Goal: Information Seeking & Learning: Check status

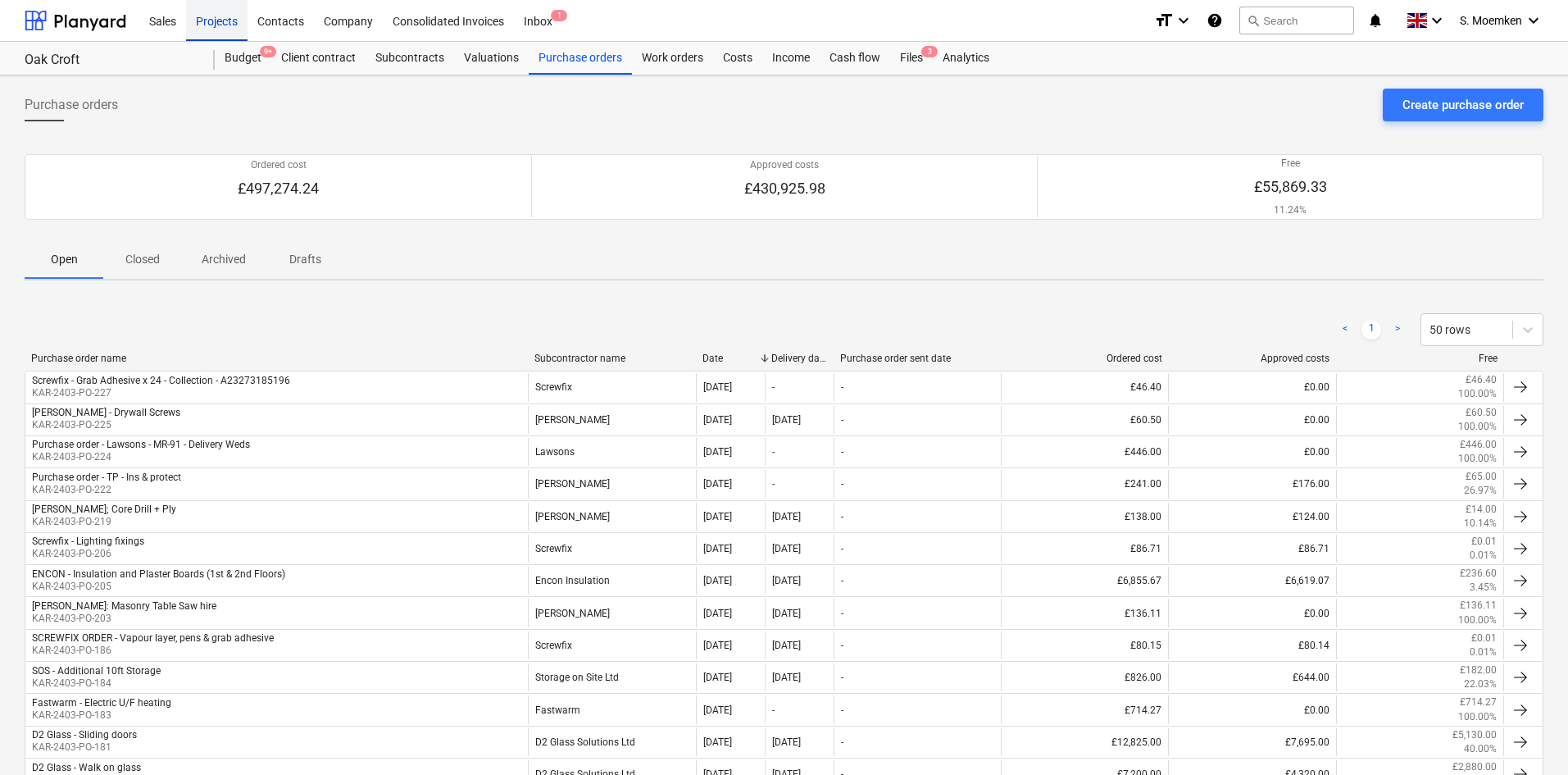
click at [219, 17] on div "Projects" at bounding box center [216, 19] width 61 height 42
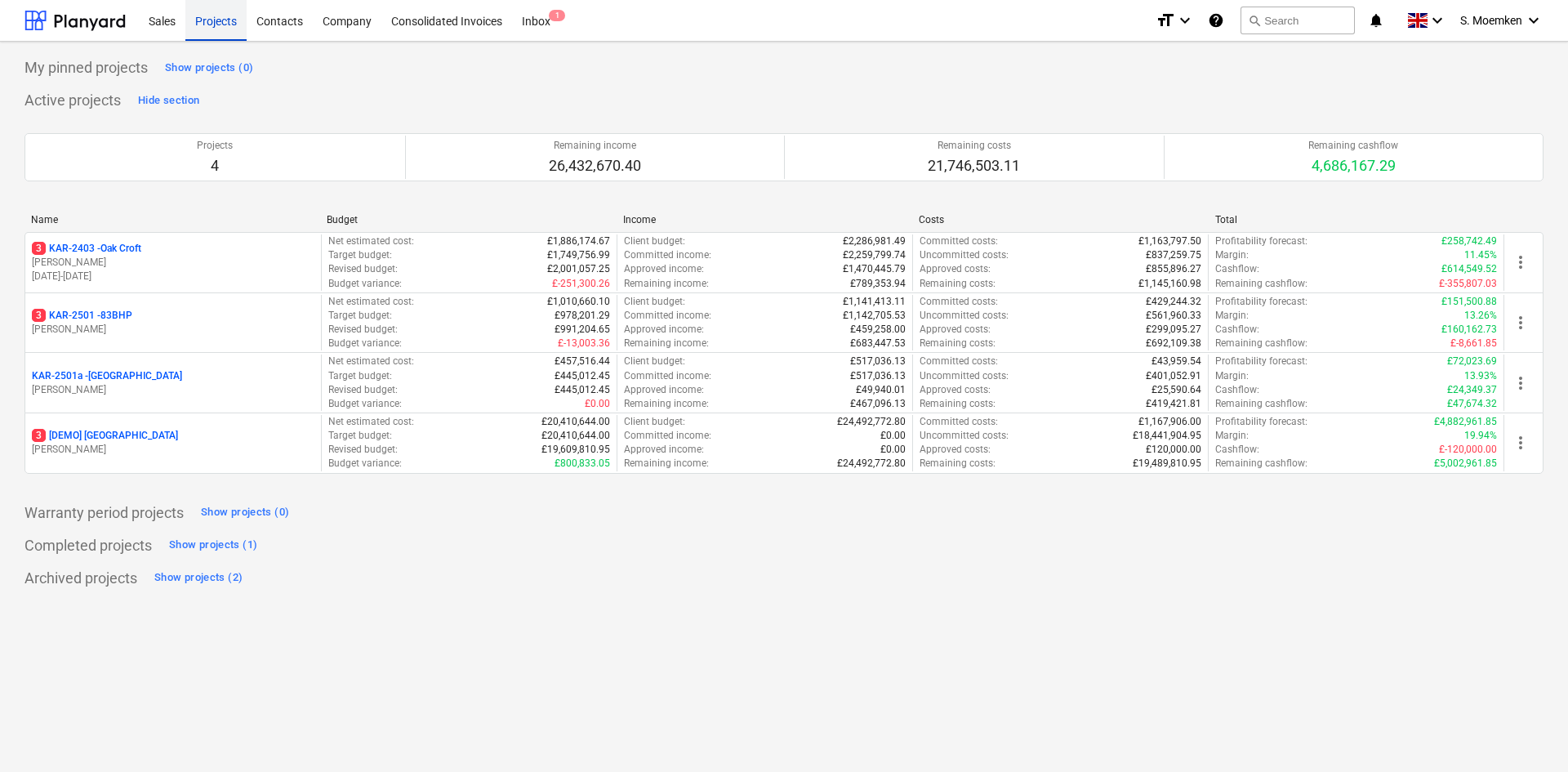
click at [210, 22] on div "Projects" at bounding box center [215, 19] width 61 height 42
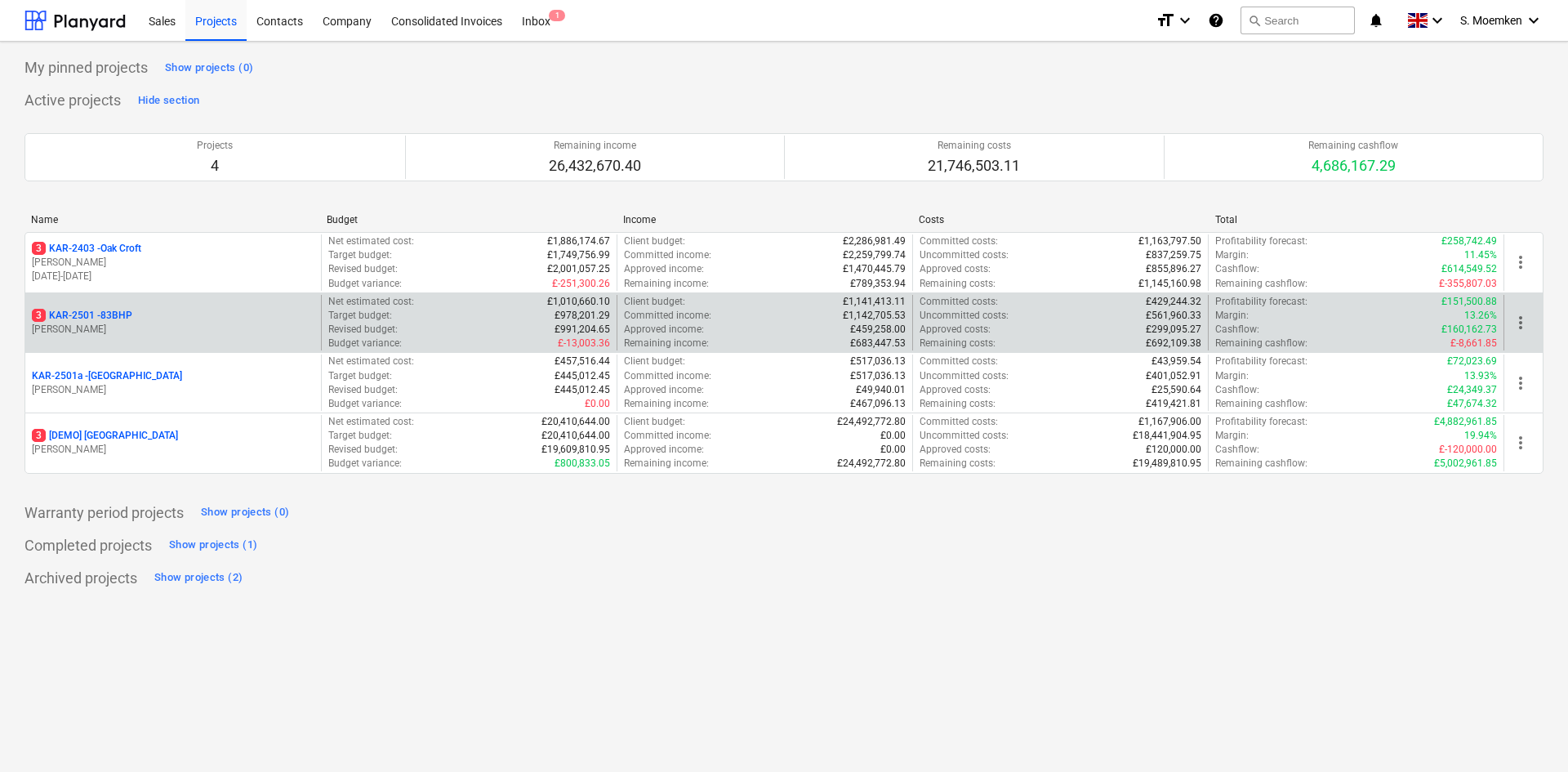
click at [157, 338] on div "3 KAR-2501 - 83BHP [PERSON_NAME]" at bounding box center [173, 323] width 296 height 56
click at [179, 333] on p "[PERSON_NAME]" at bounding box center [173, 330] width 282 height 14
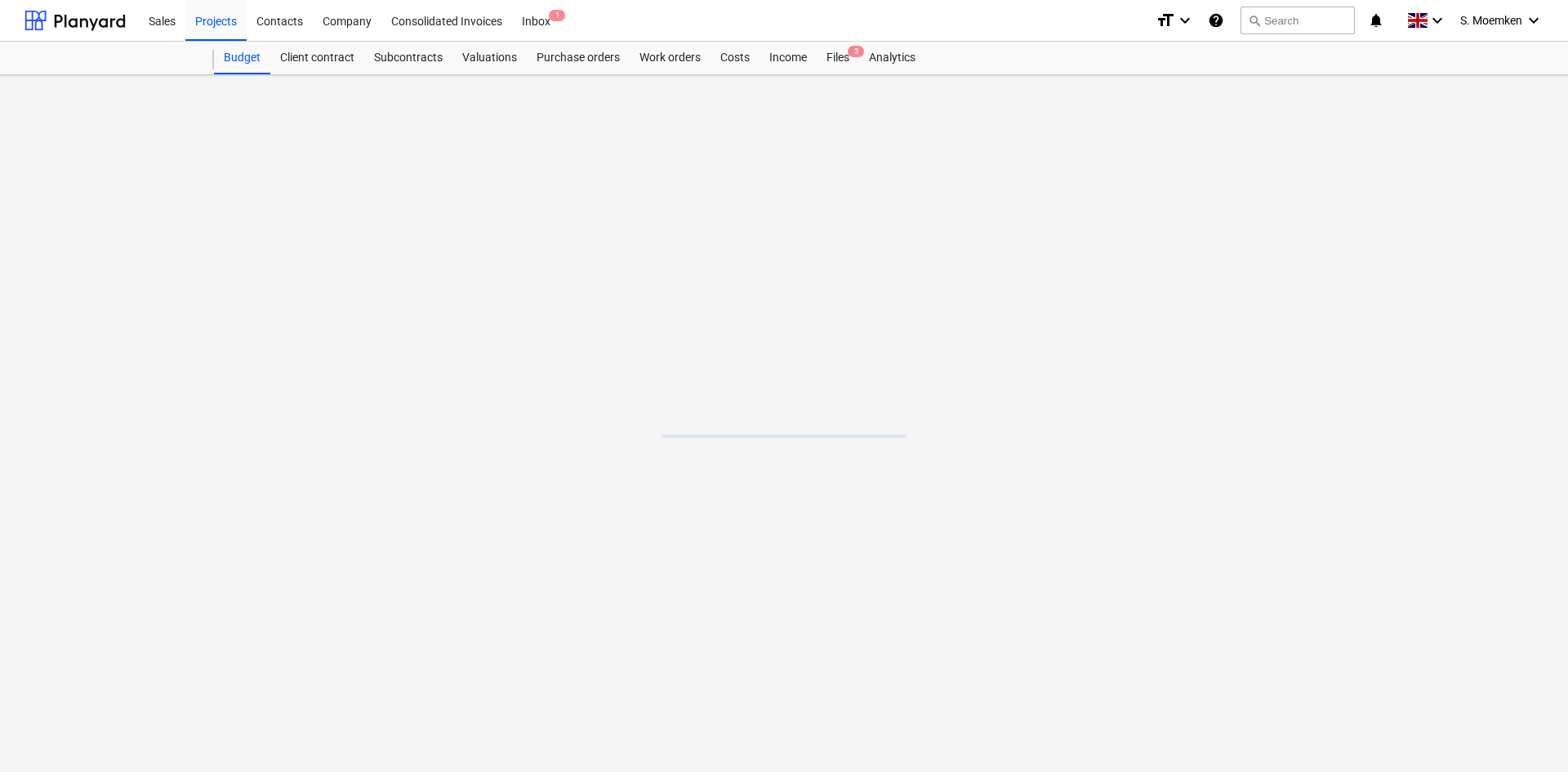
click at [179, 333] on main at bounding box center [784, 423] width 1568 height 696
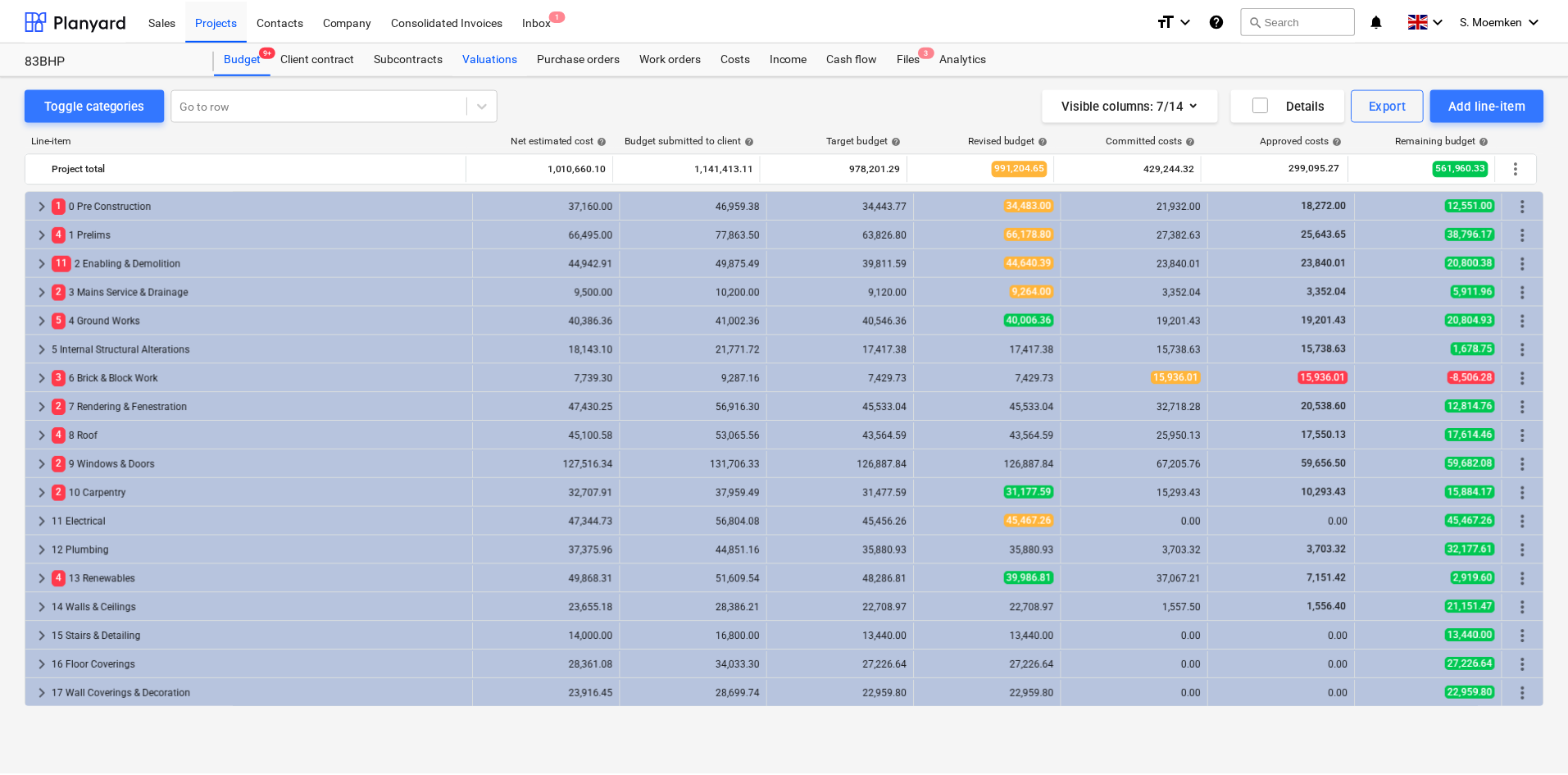
scroll to position [258, 0]
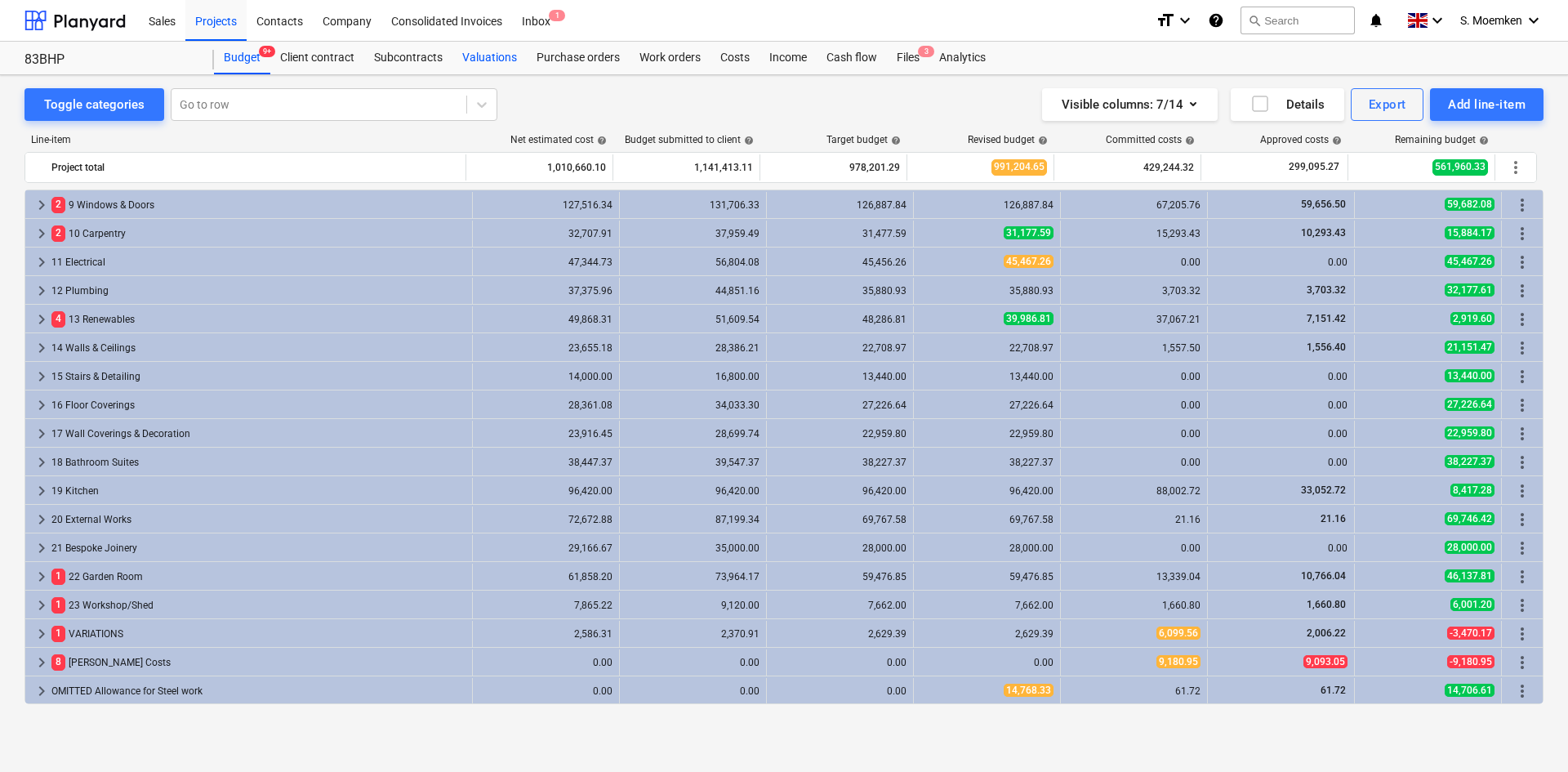
click at [482, 57] on div "Valuations" at bounding box center [489, 58] width 75 height 33
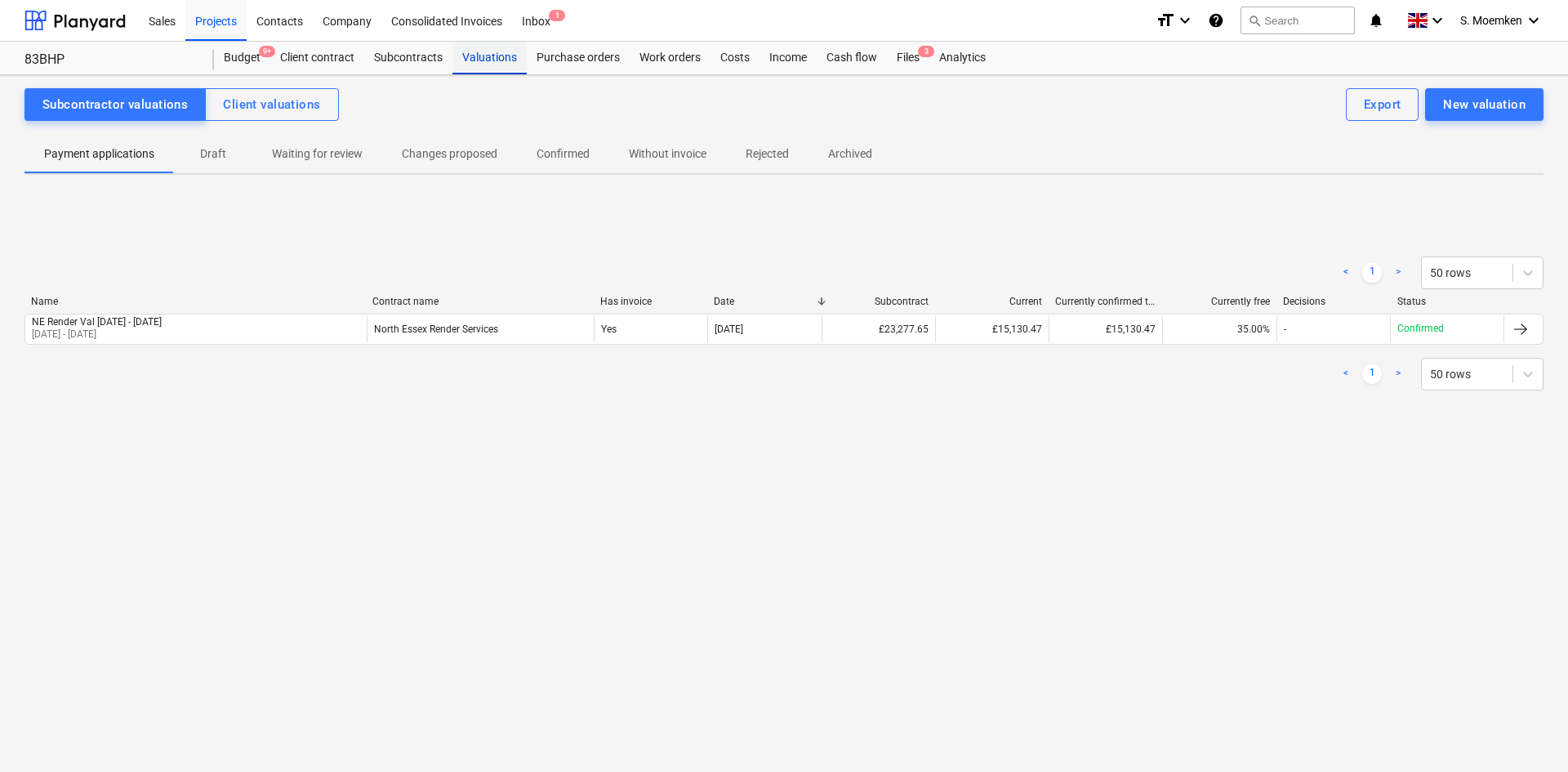
click at [482, 58] on div "Valuations" at bounding box center [489, 58] width 75 height 33
click at [313, 60] on div "Client contract" at bounding box center [317, 58] width 94 height 33
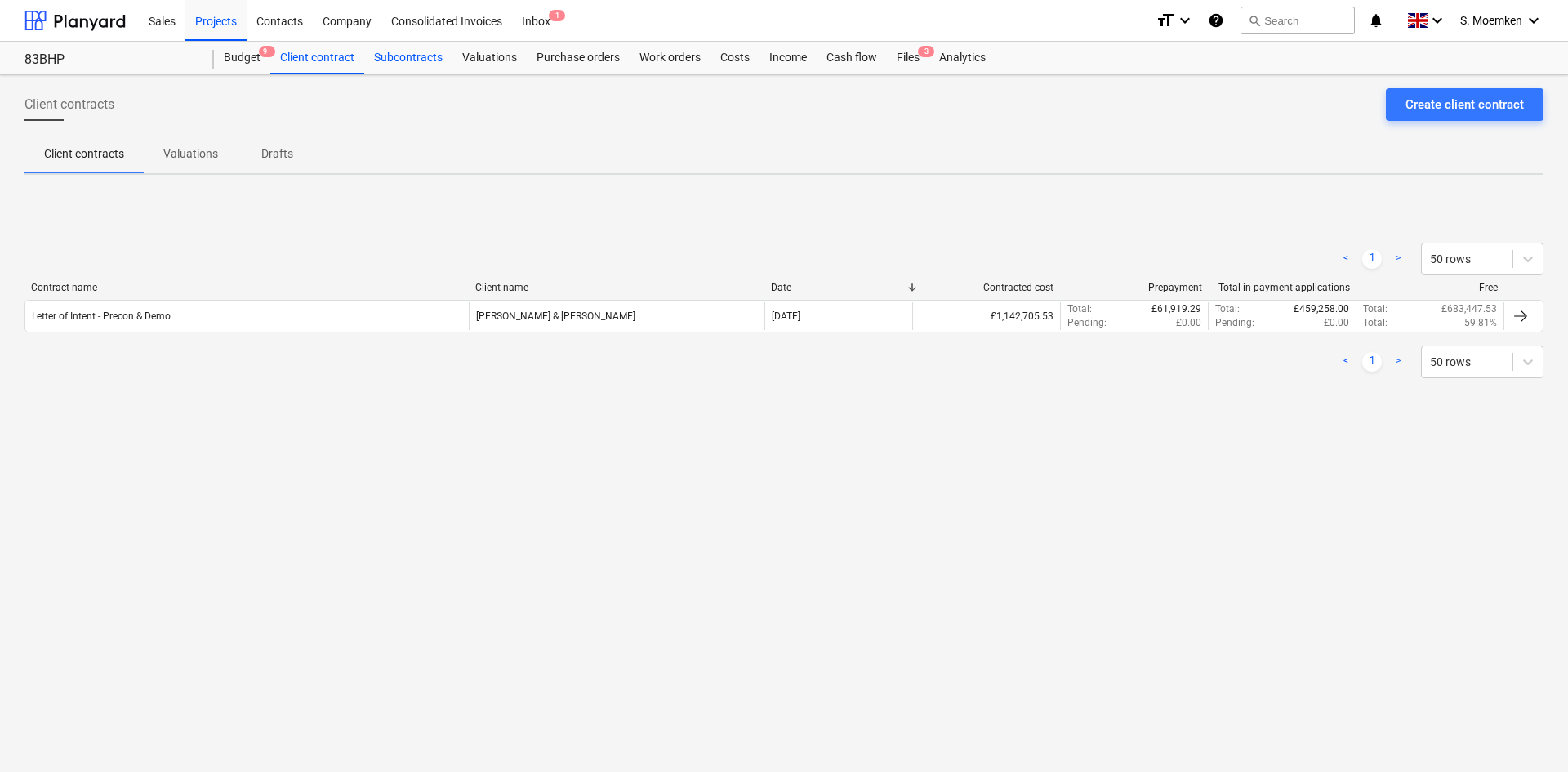
click at [408, 56] on div "Subcontracts" at bounding box center [408, 58] width 88 height 33
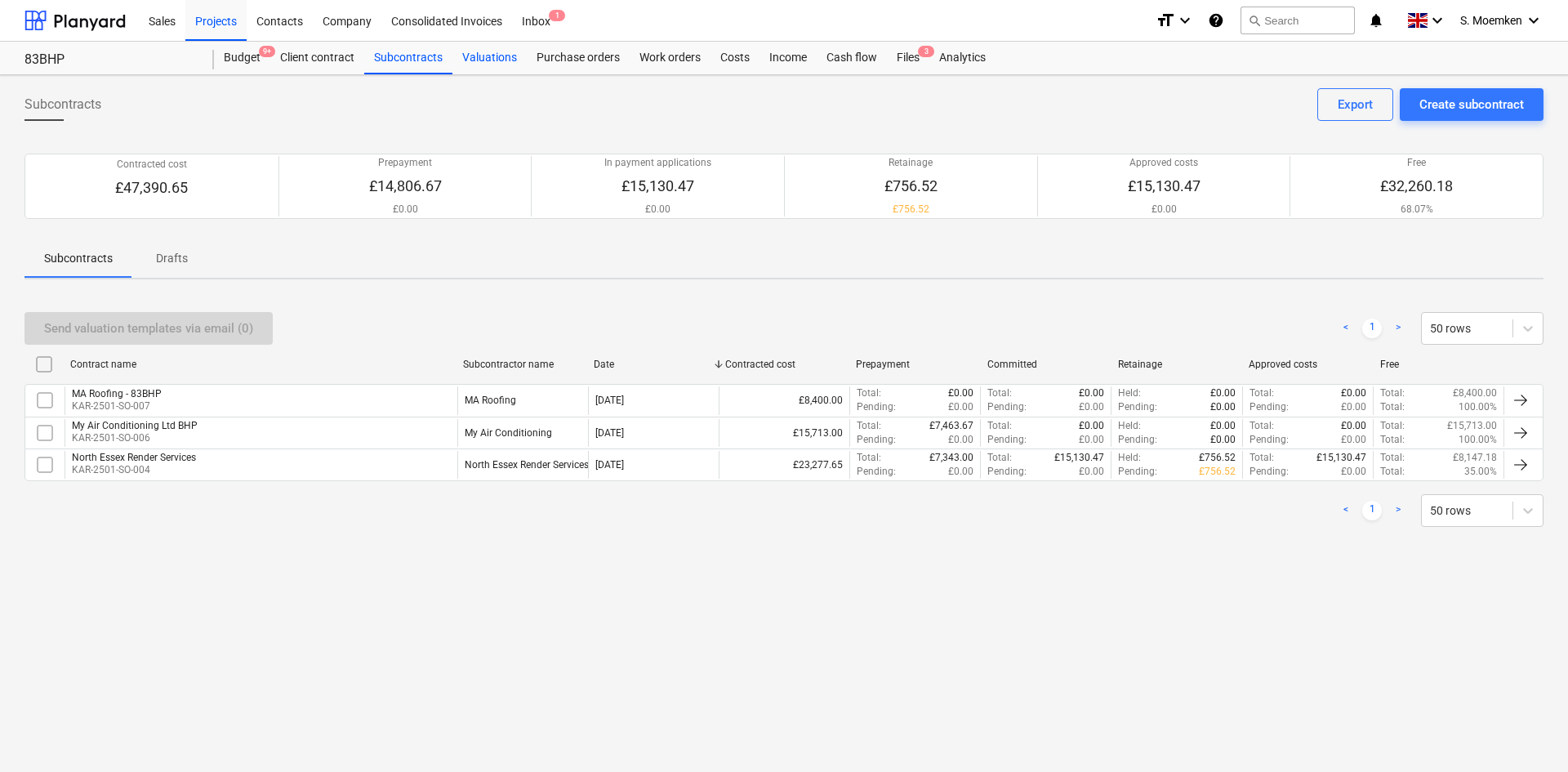
click at [490, 53] on div "Valuations" at bounding box center [489, 58] width 75 height 33
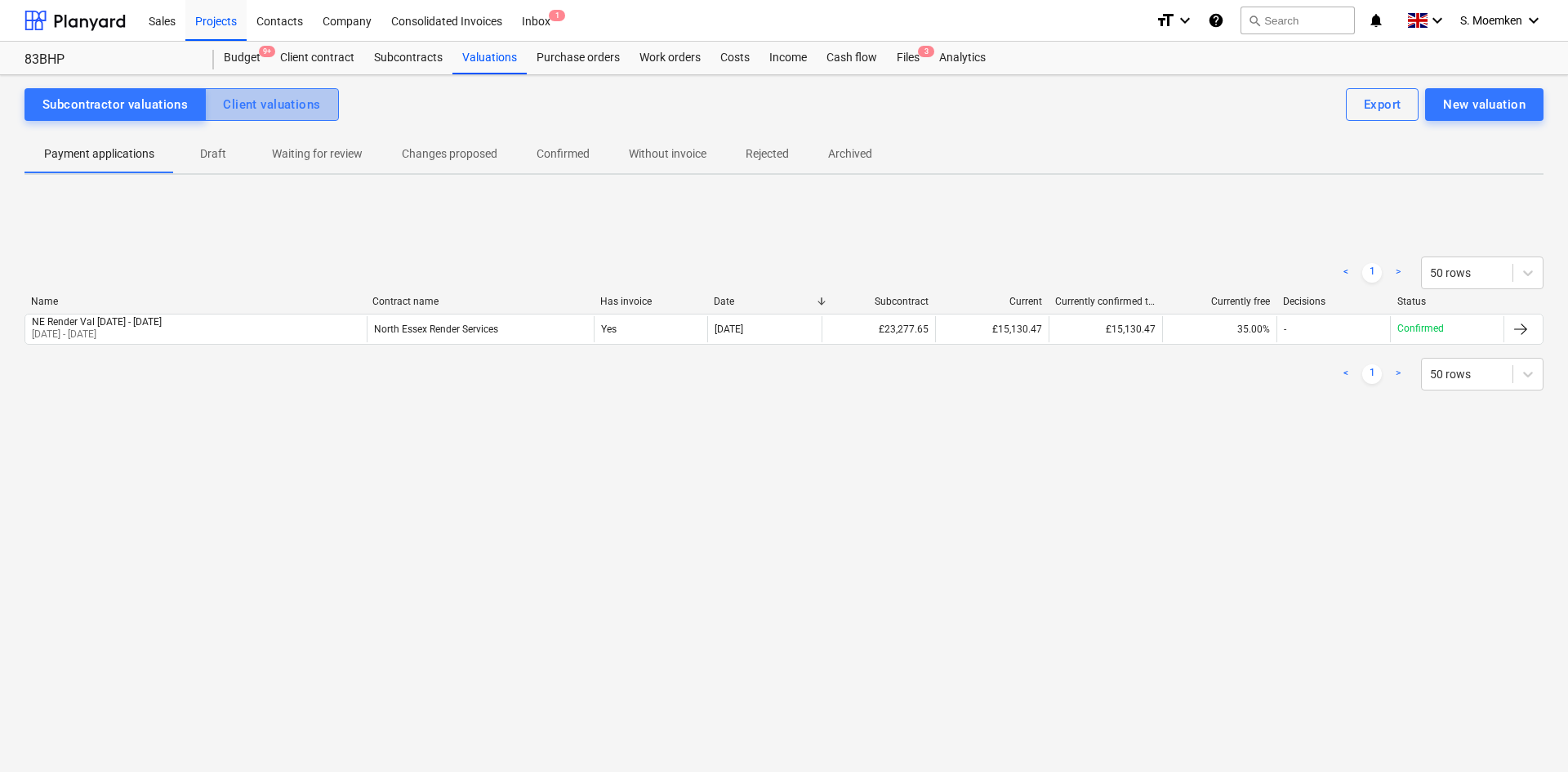
click at [276, 113] on div "Client valuations" at bounding box center [272, 105] width 97 height 21
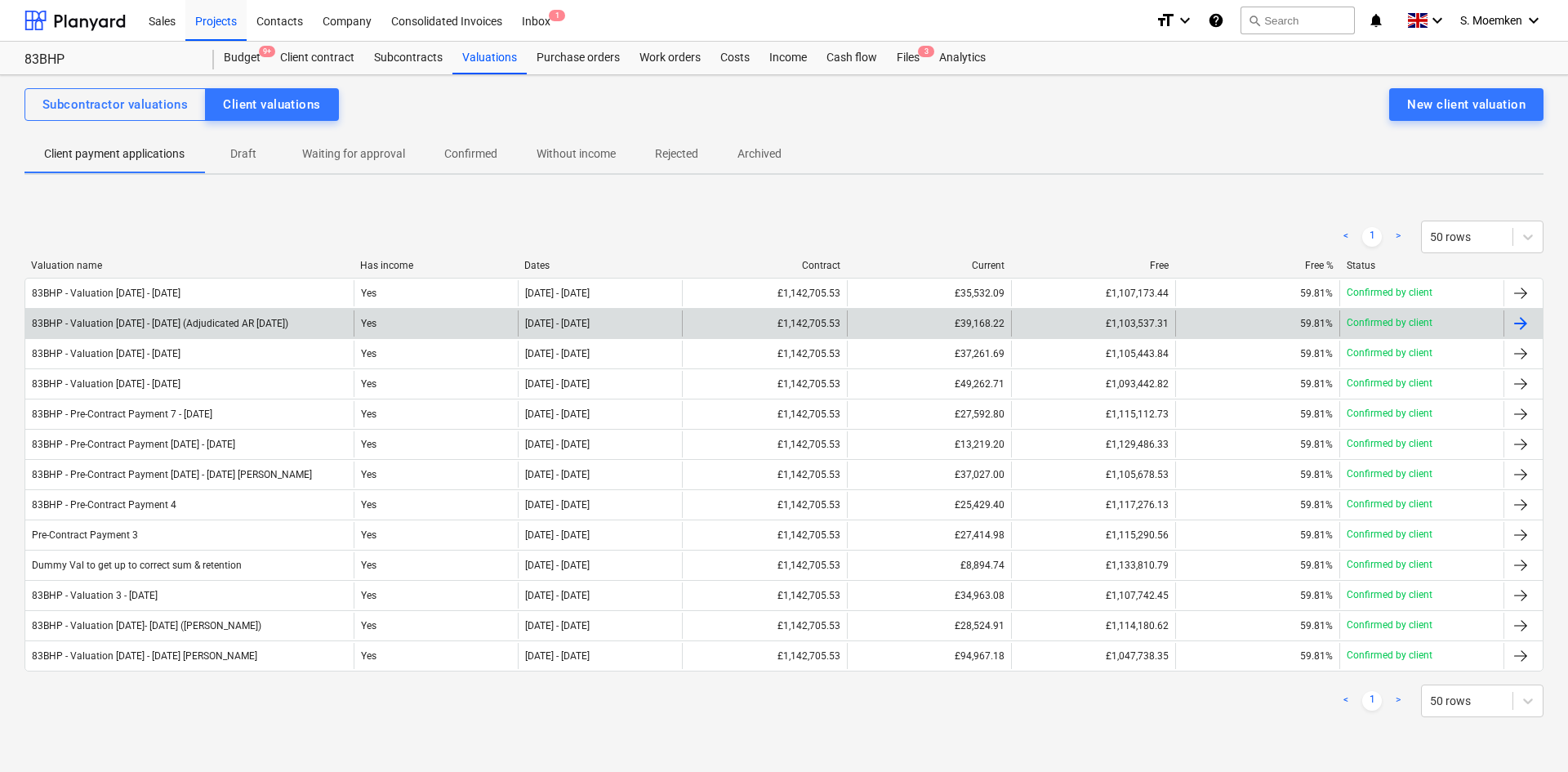
click at [281, 317] on div "83BHP - Valuation [DATE] - [DATE] (Adjudicated AR [DATE])" at bounding box center [189, 323] width 328 height 26
click at [281, 318] on div "83BHP - Valuation [DATE] - [DATE] (Adjudicated AR [DATE])" at bounding box center [189, 323] width 328 height 26
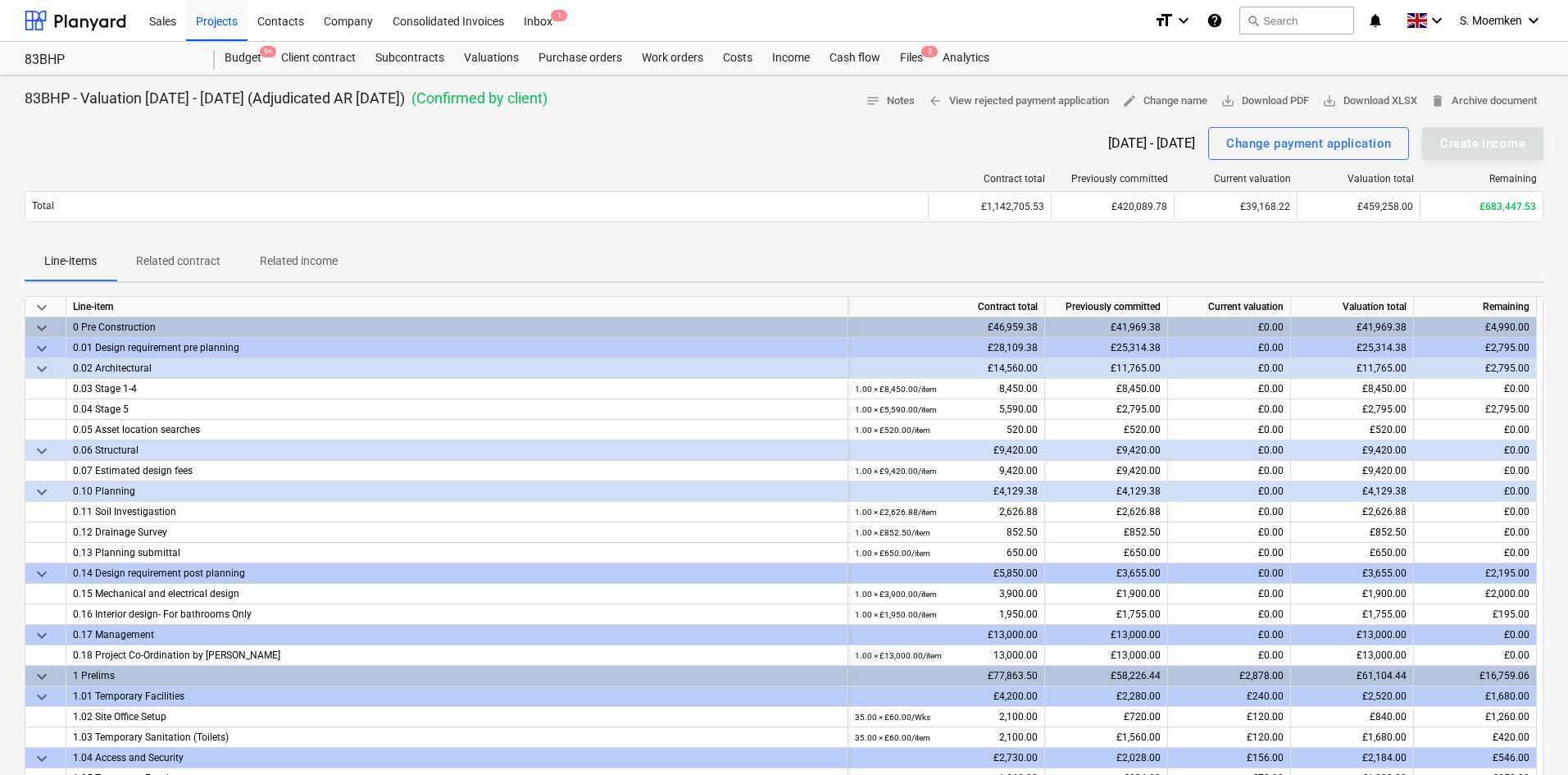
click at [76, 261] on p "Line-items" at bounding box center [70, 261] width 53 height 18
click at [37, 305] on span "keyboard_arrow_down" at bounding box center [42, 308] width 19 height 19
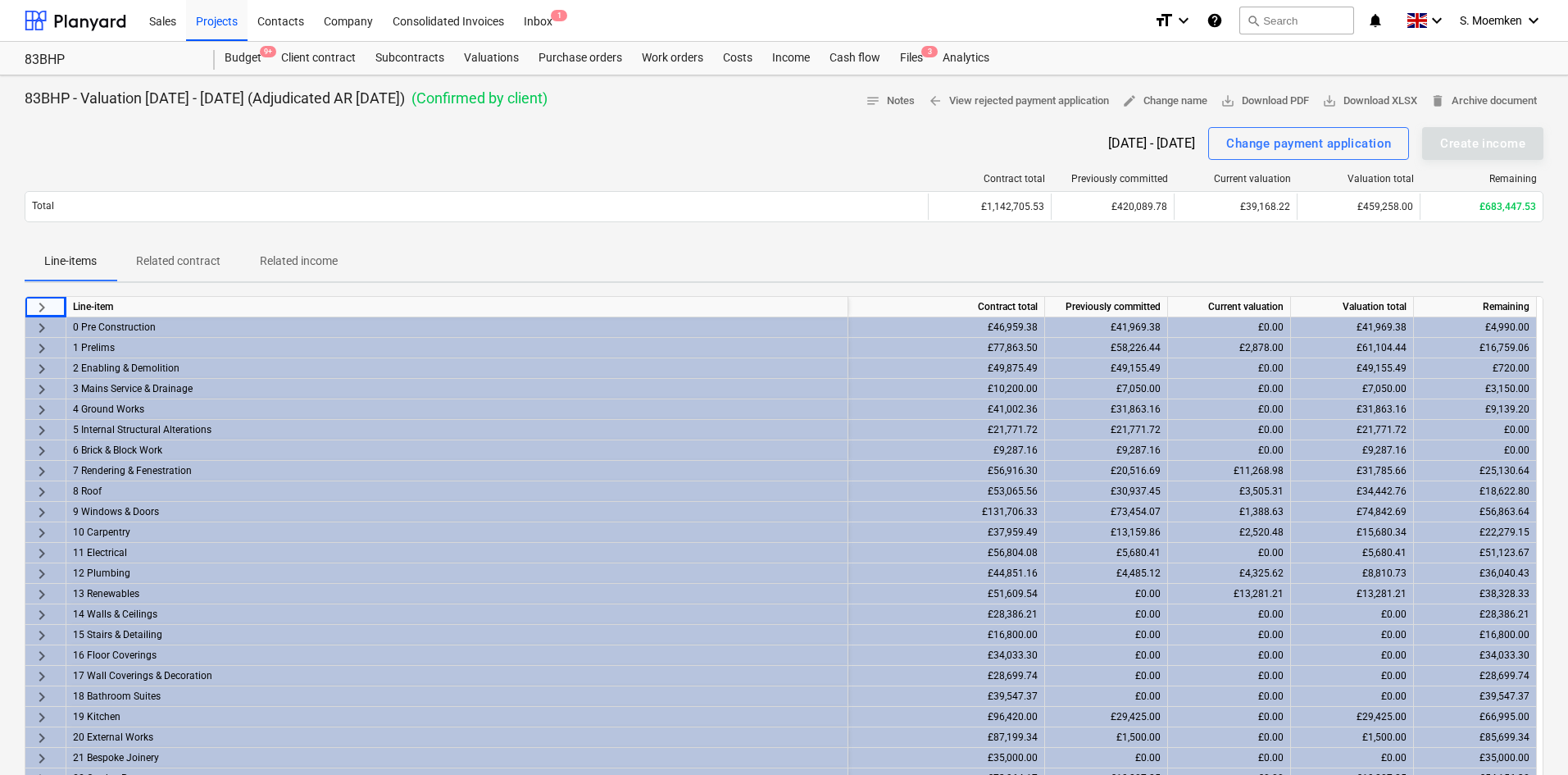
click at [1381, 413] on div "£31,863.16" at bounding box center [1353, 409] width 123 height 20
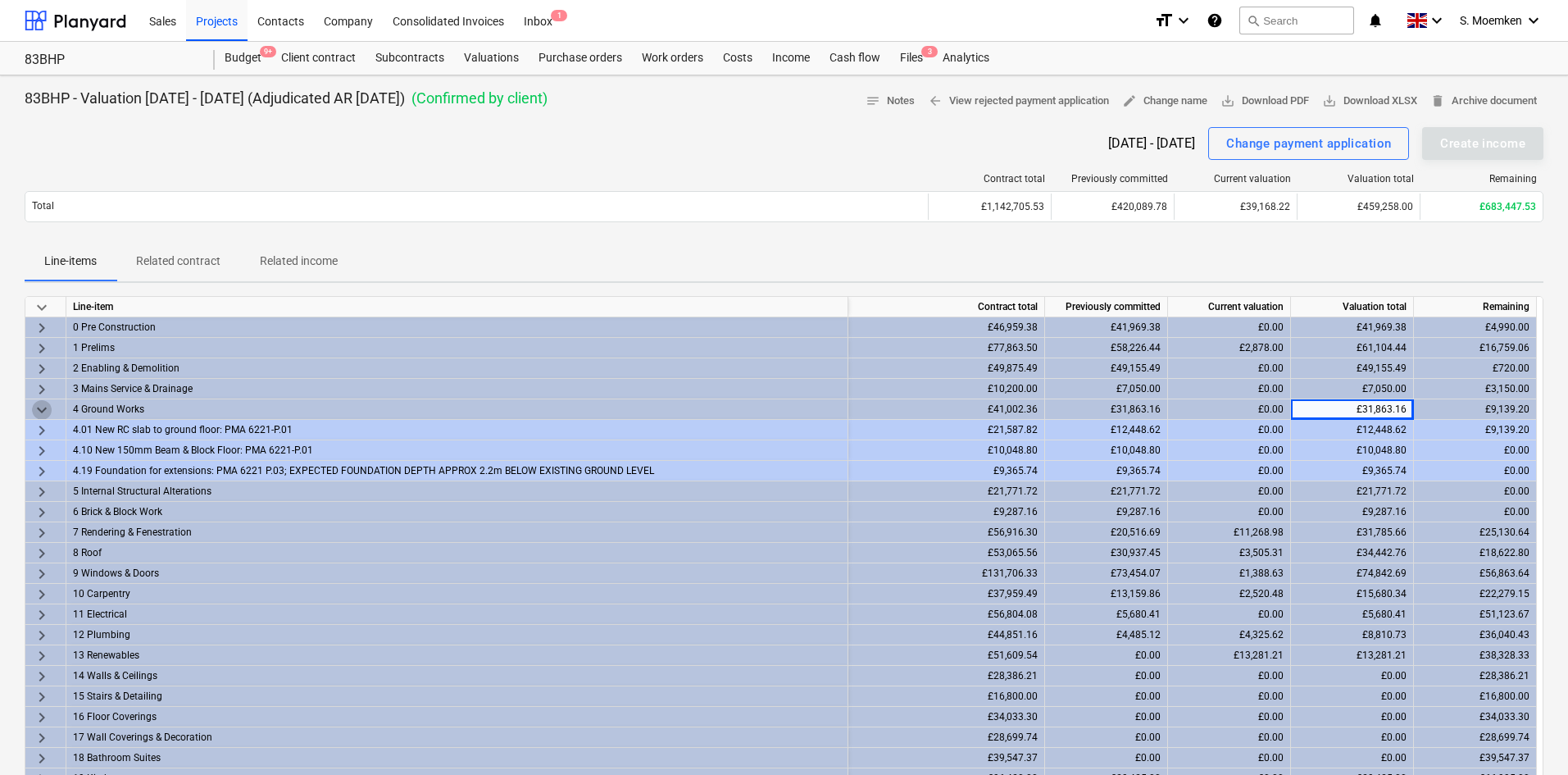
click at [39, 409] on span "keyboard_arrow_down" at bounding box center [42, 410] width 19 height 19
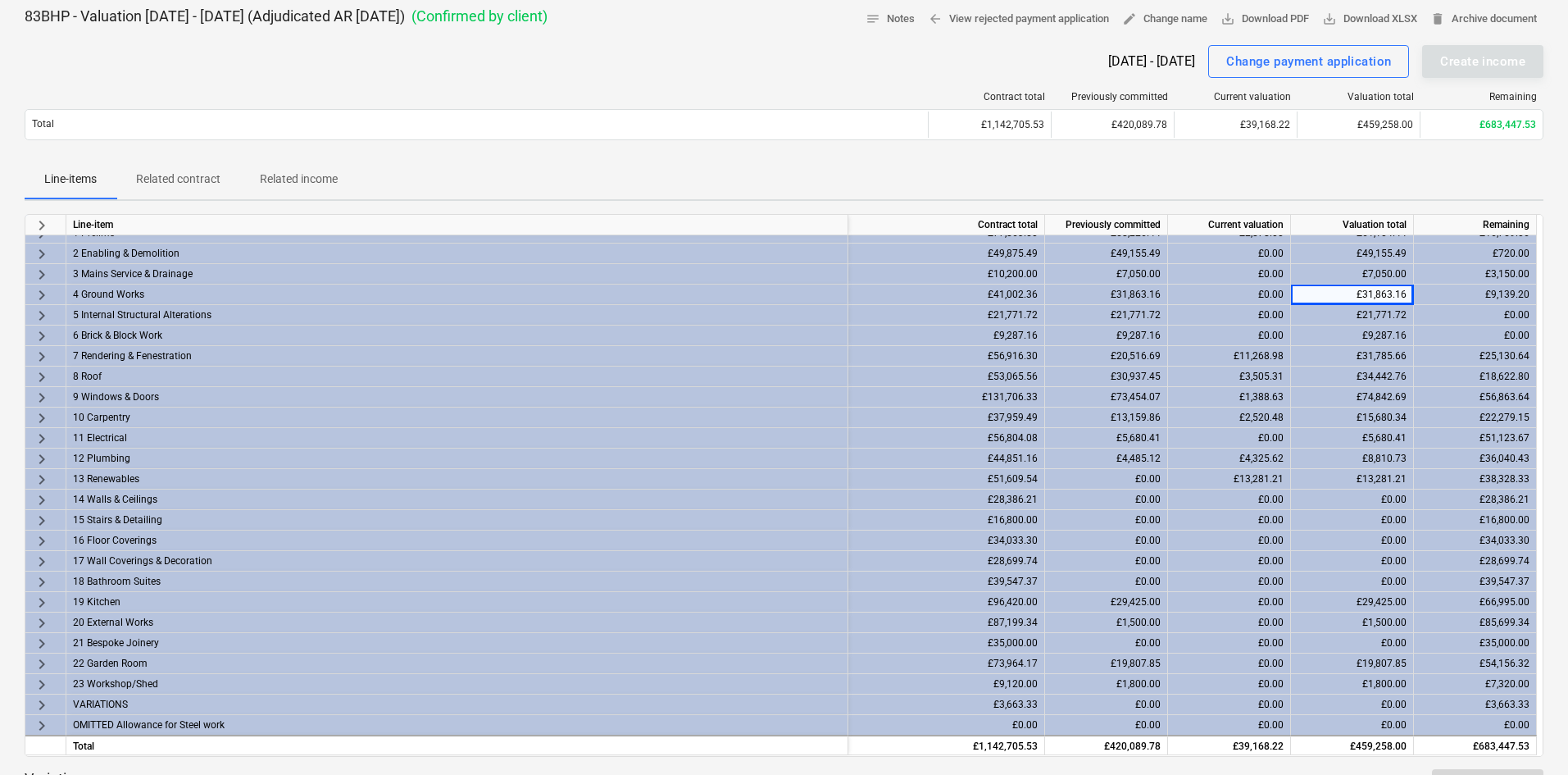
scroll to position [164, 0]
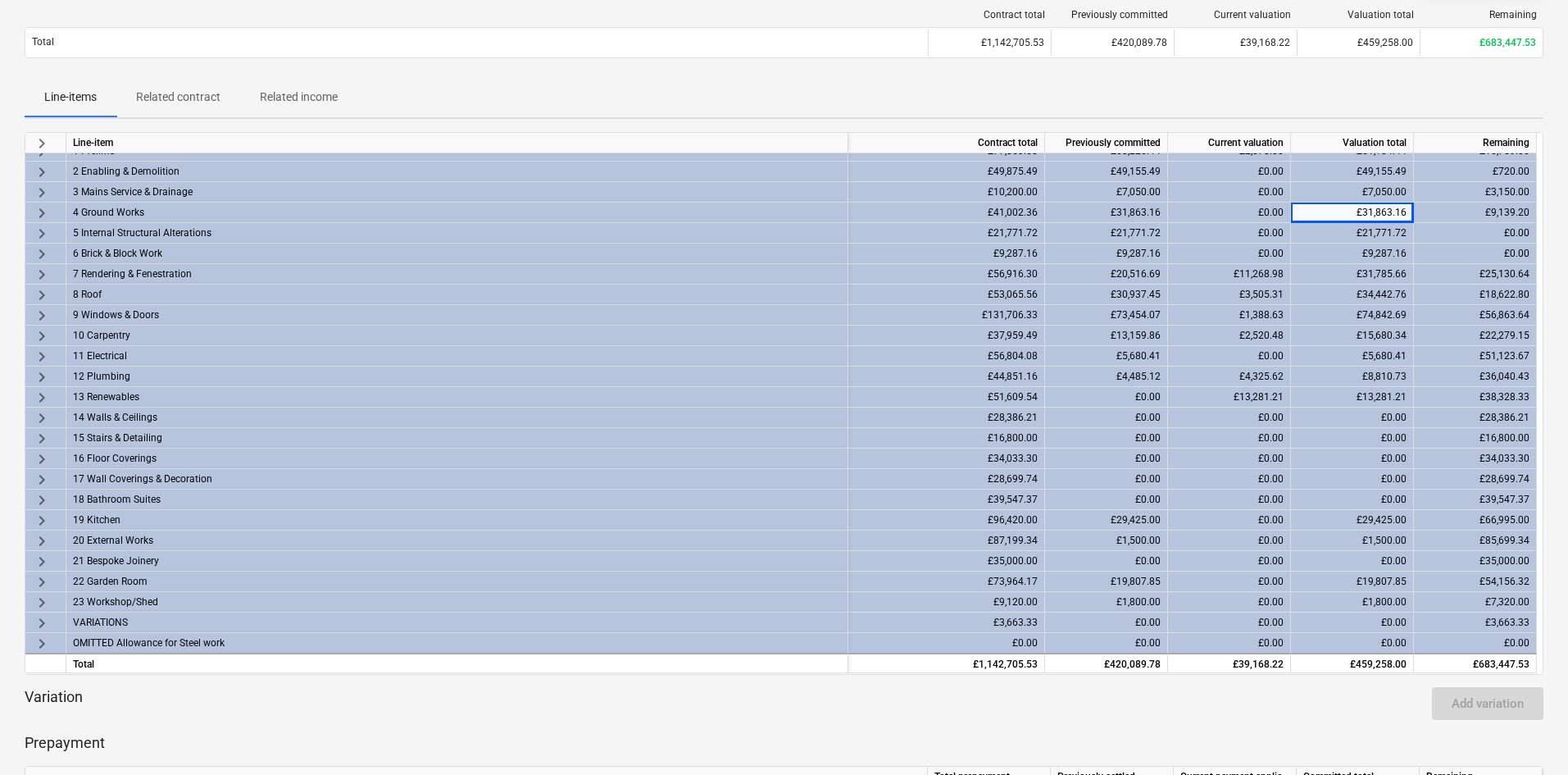
click at [594, 90] on div "Line-items Related contract Related income" at bounding box center [784, 97] width 1519 height 39
